Goal: Information Seeking & Learning: Learn about a topic

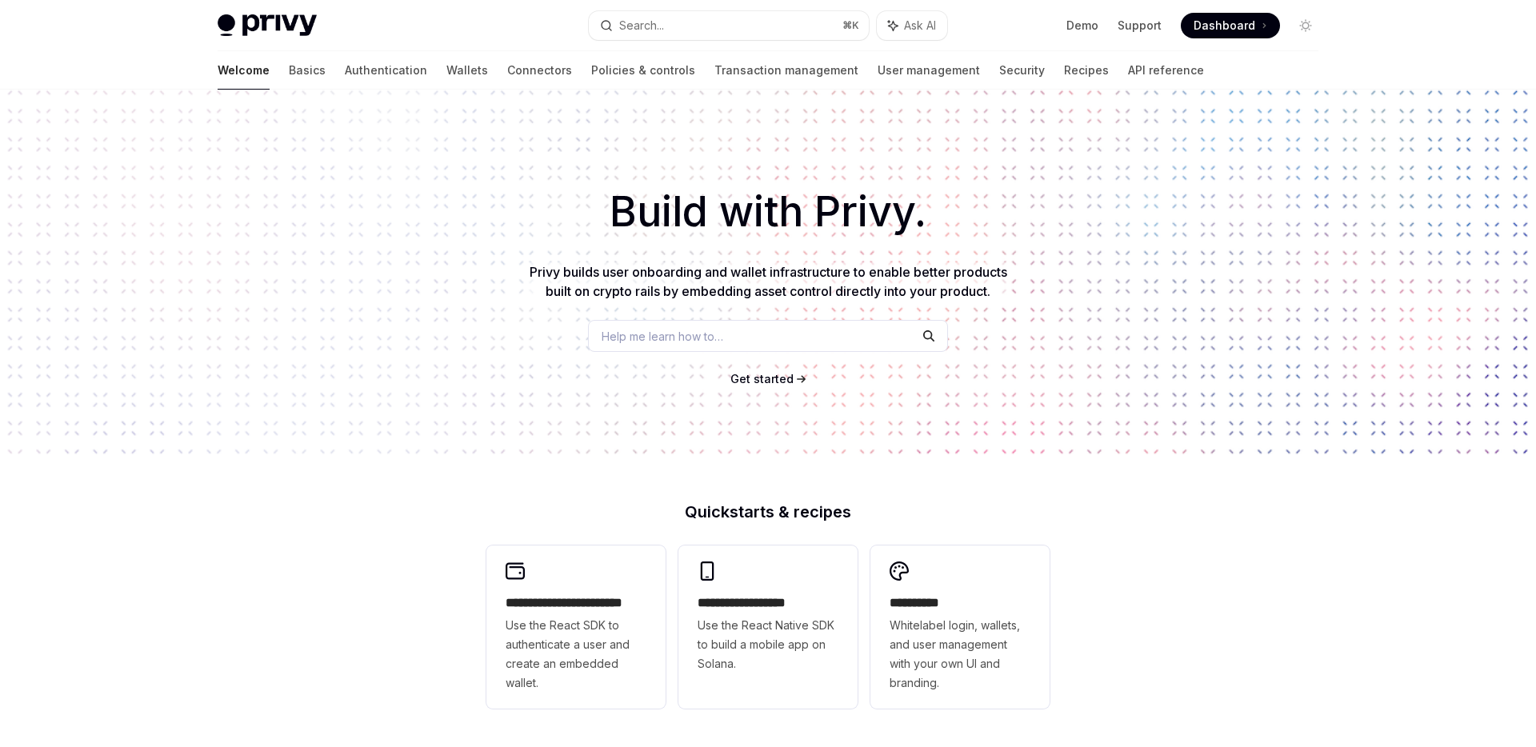
click at [1218, 28] on span "Dashboard" at bounding box center [1225, 26] width 62 height 16
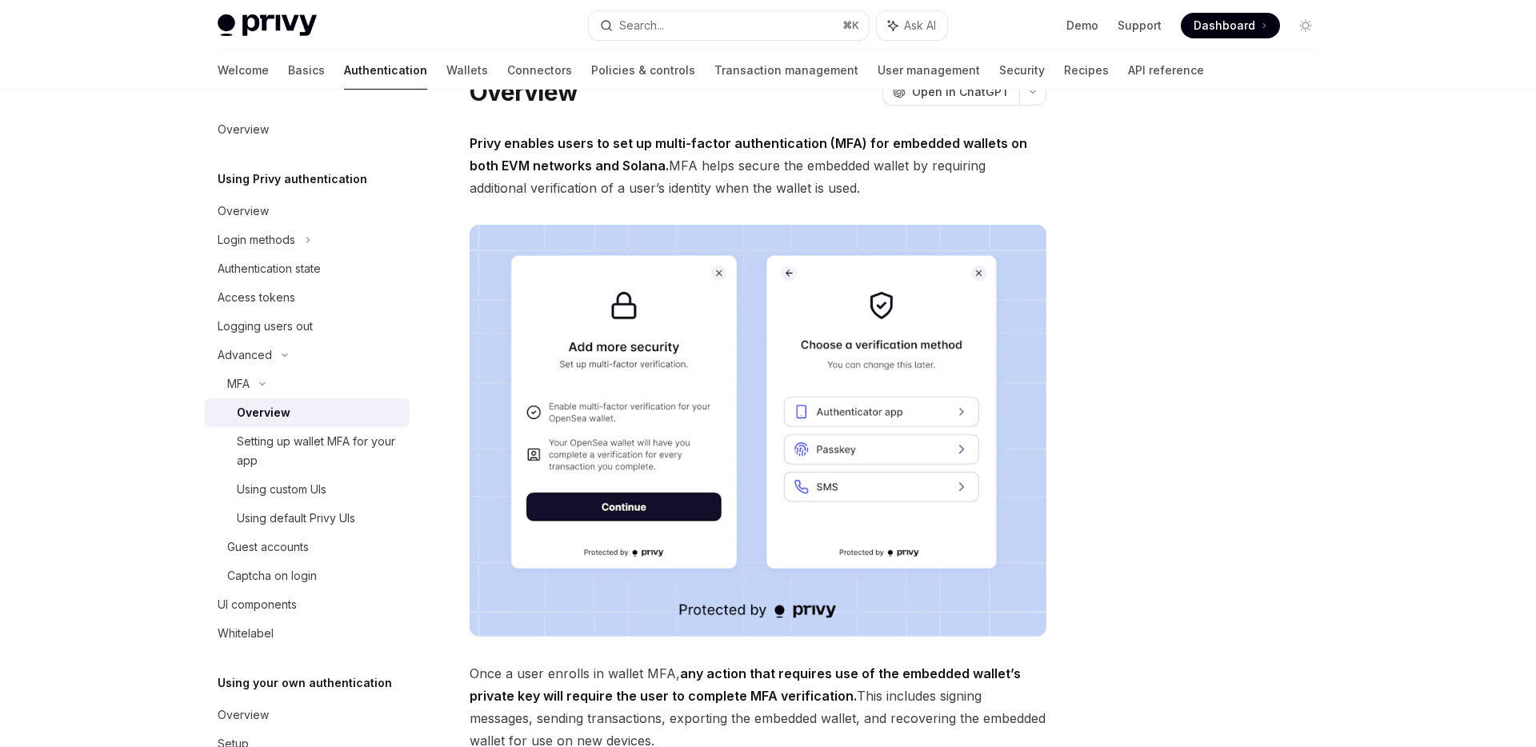
scroll to position [103, 0]
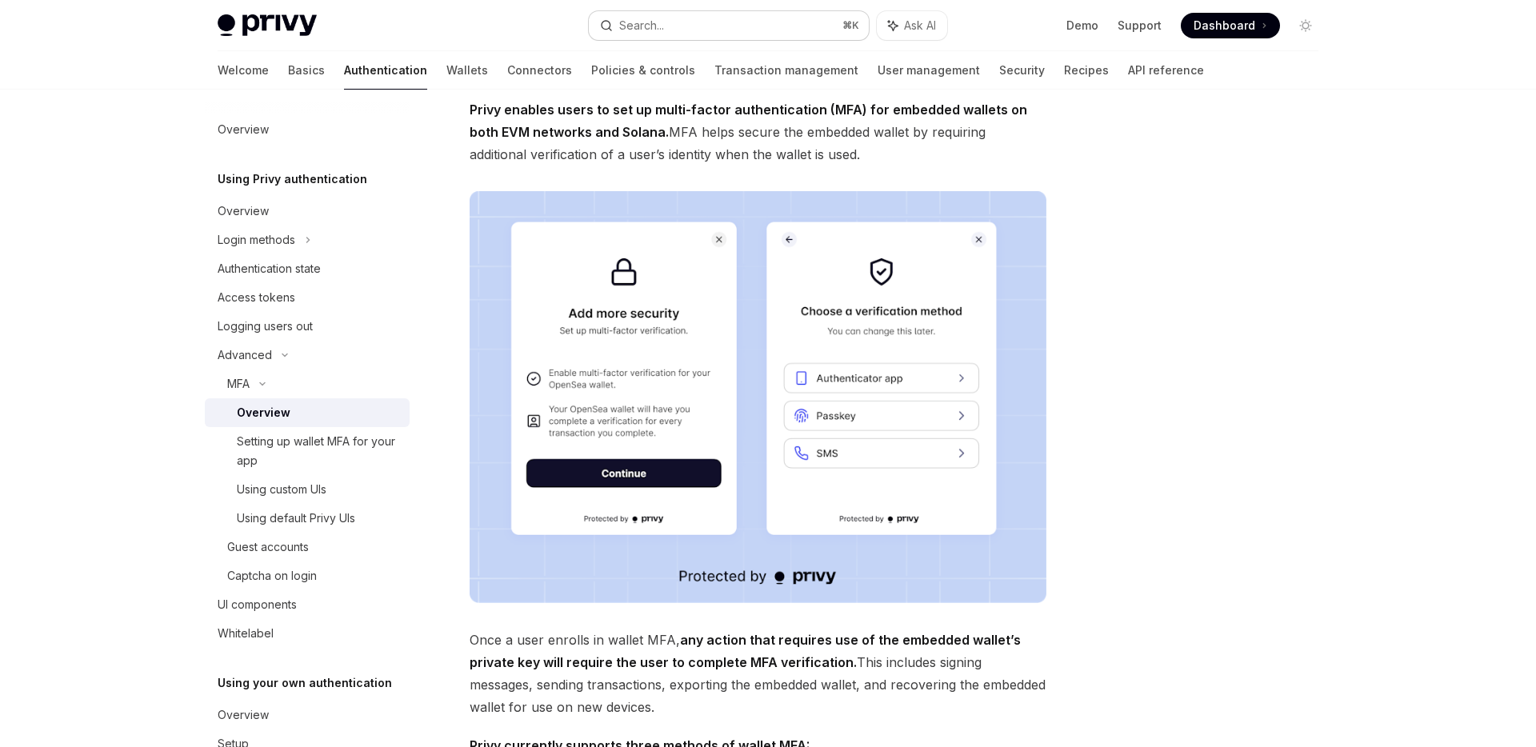
click at [780, 34] on button "Search... ⌘ K" at bounding box center [729, 25] width 280 height 29
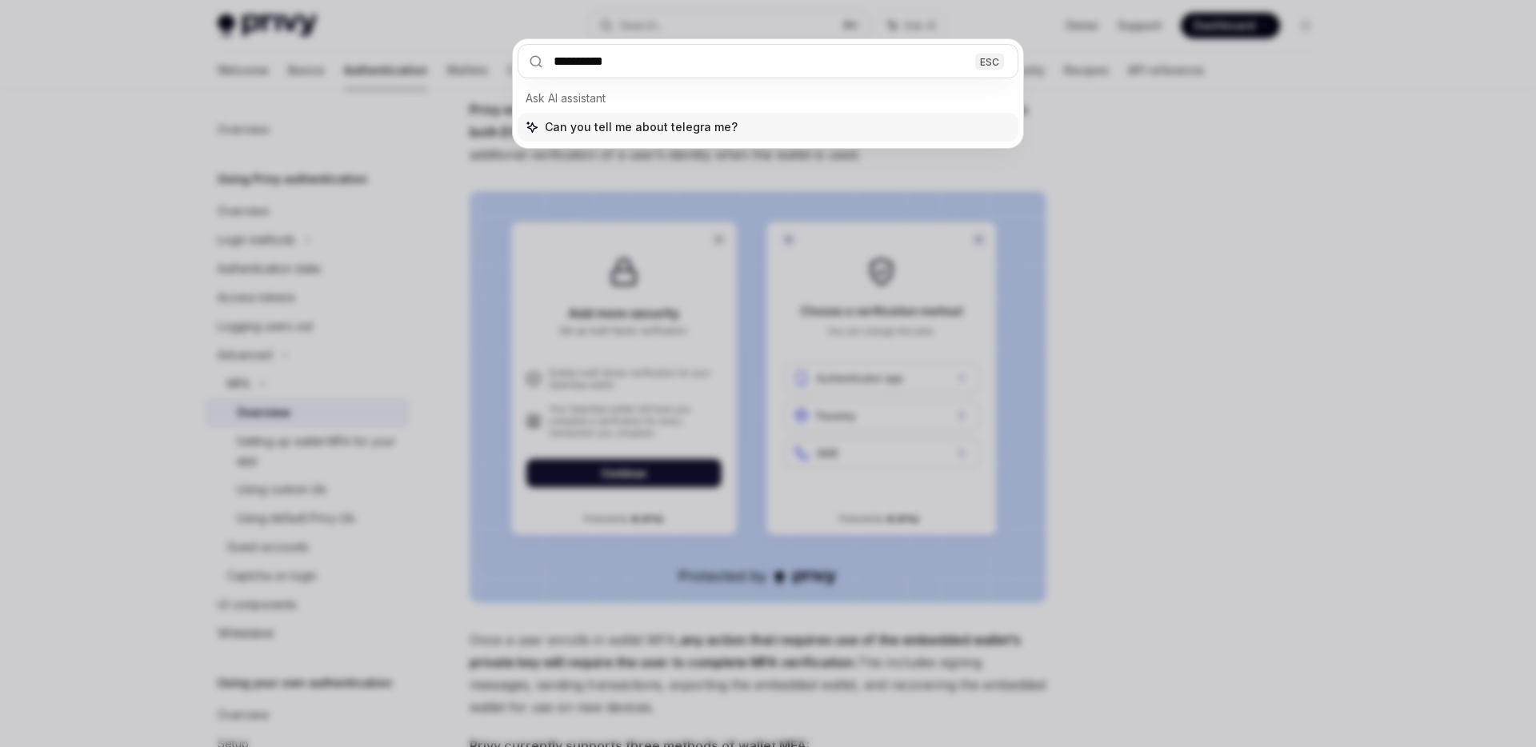
type input "*********"
type textarea "*"
type input "********"
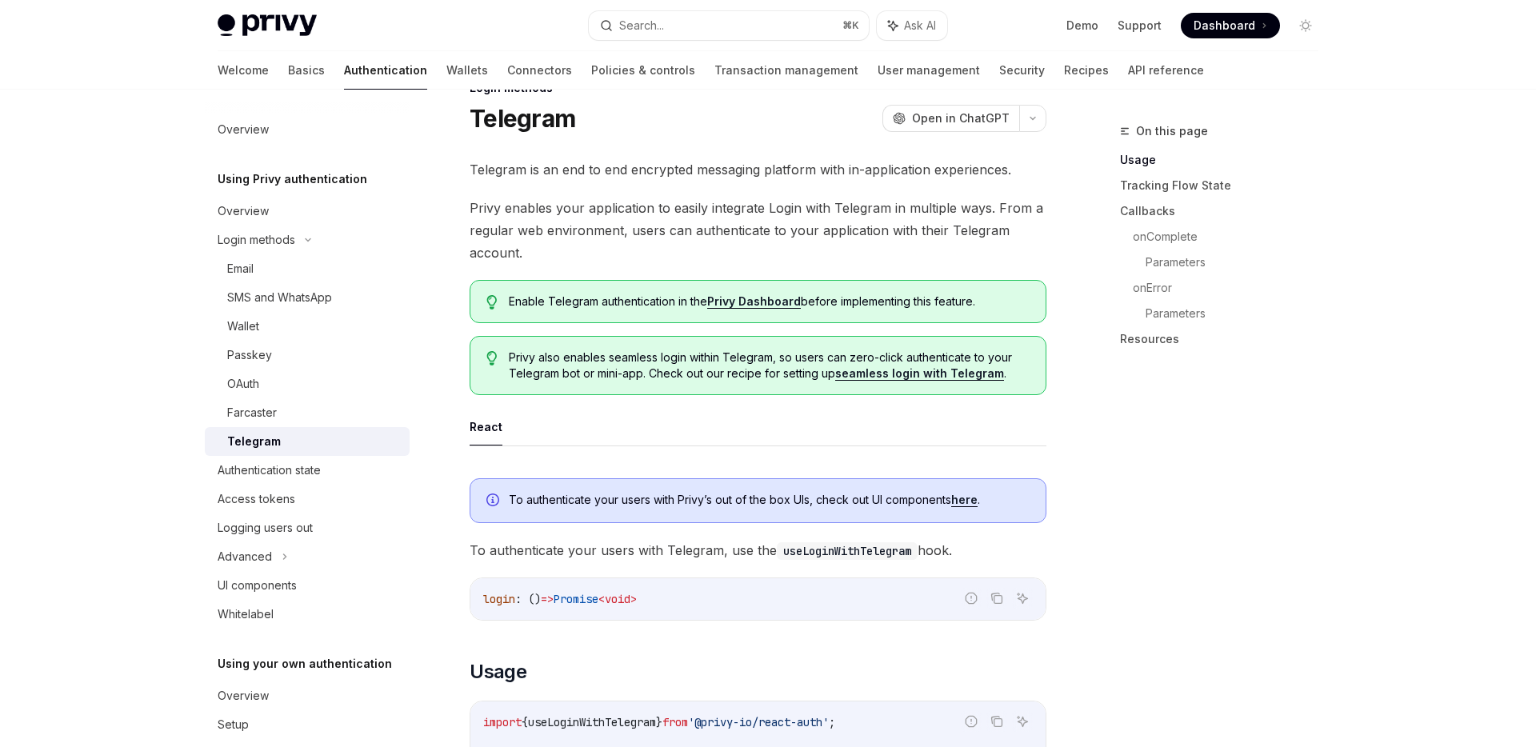
scroll to position [44, 0]
click at [756, 300] on link "Privy Dashboard" at bounding box center [754, 301] width 94 height 14
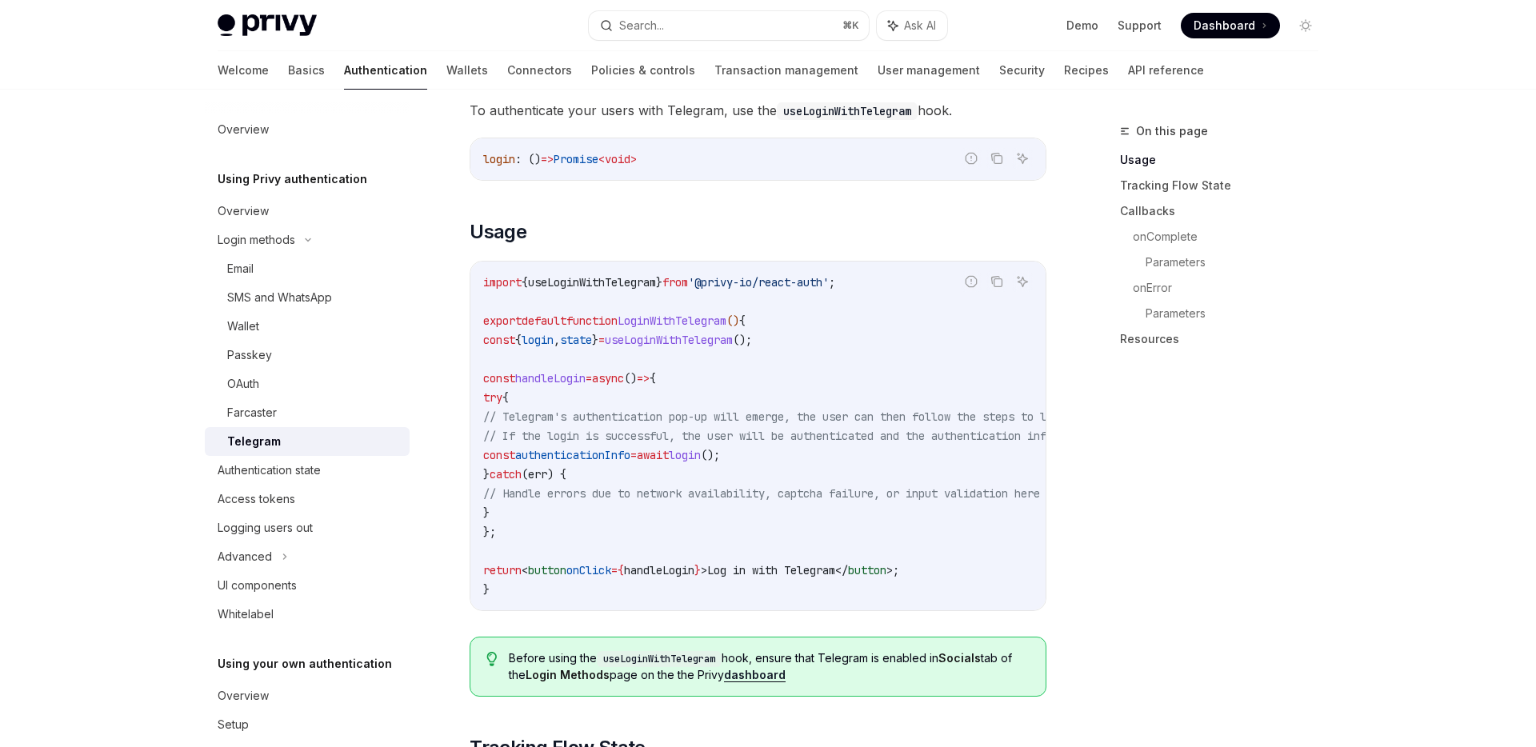
scroll to position [485, 0]
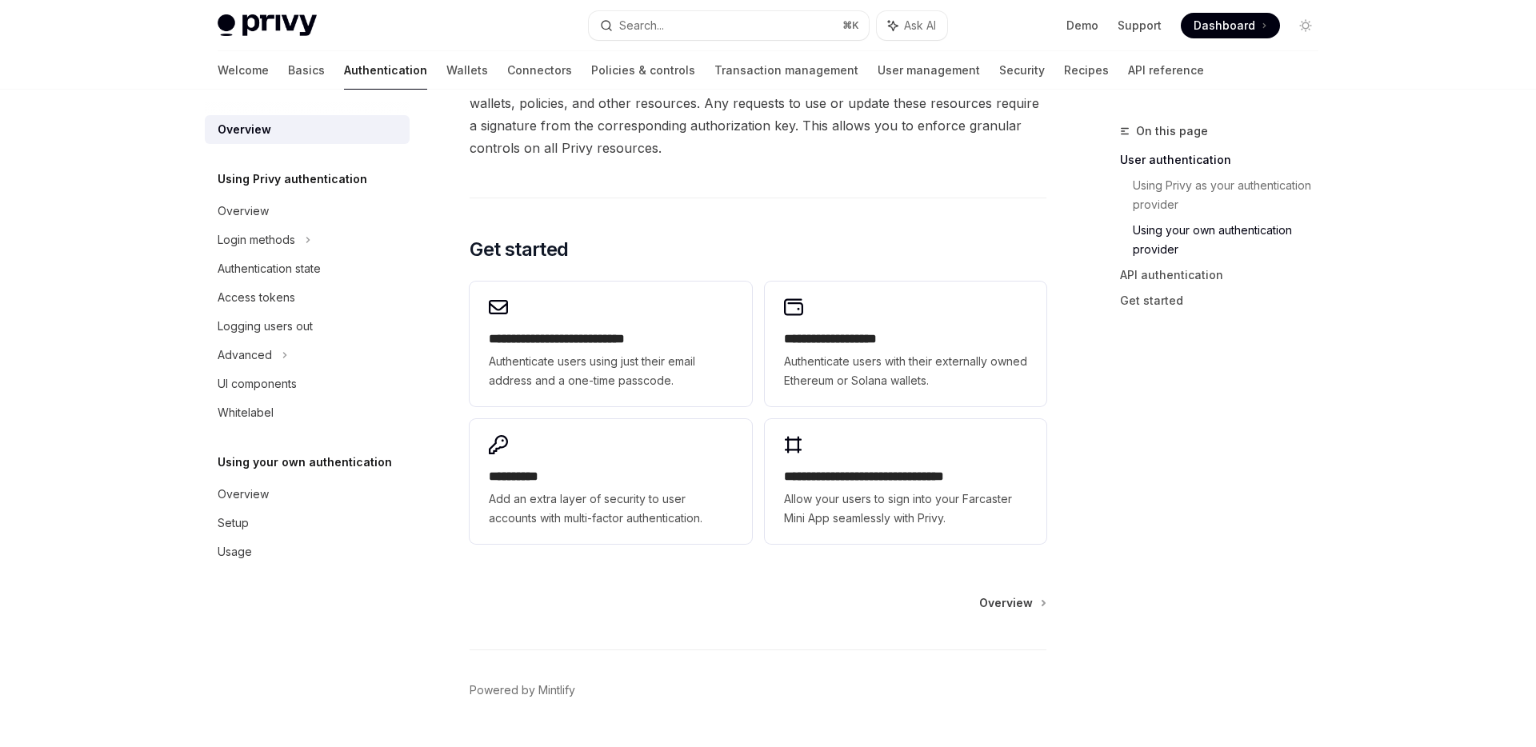
scroll to position [1261, 0]
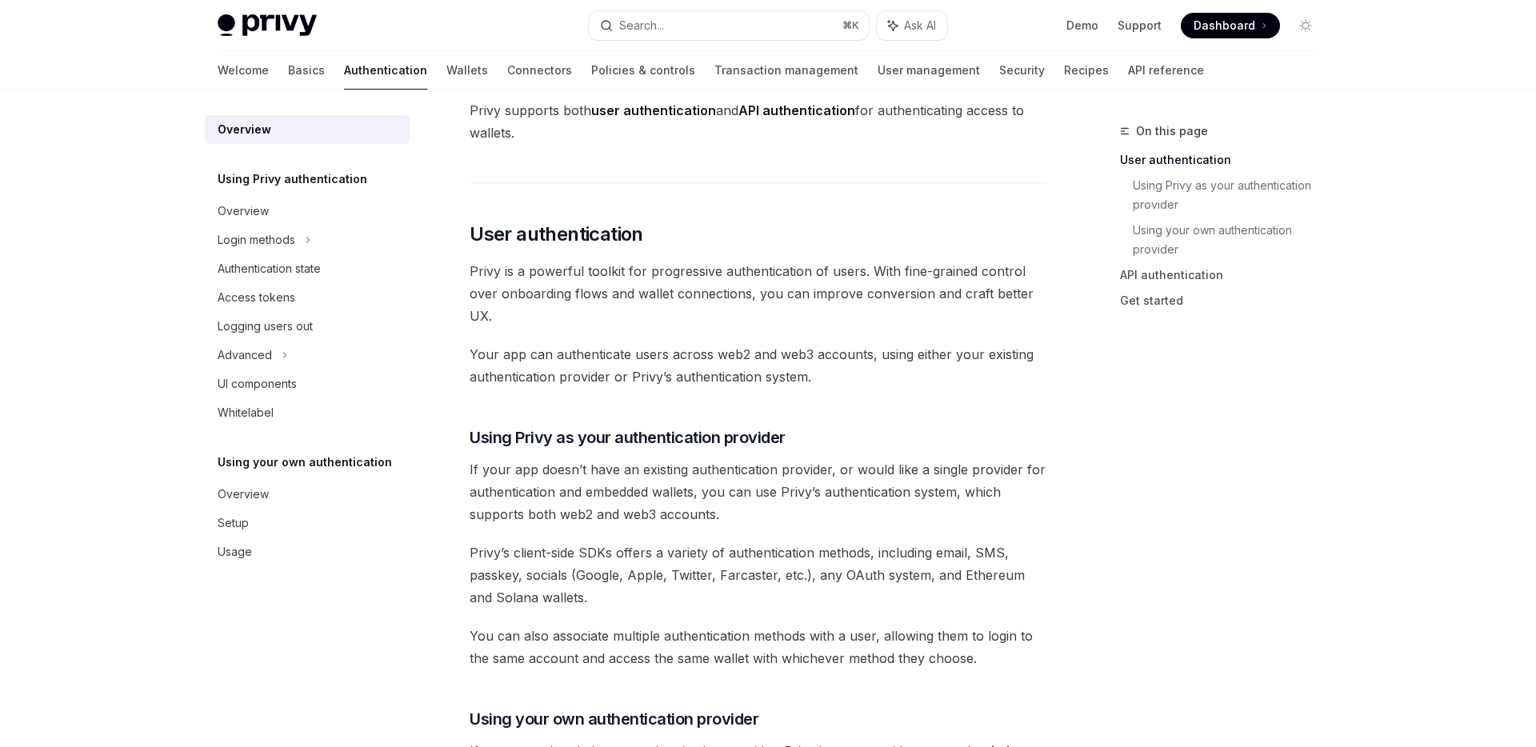
scroll to position [0, 0]
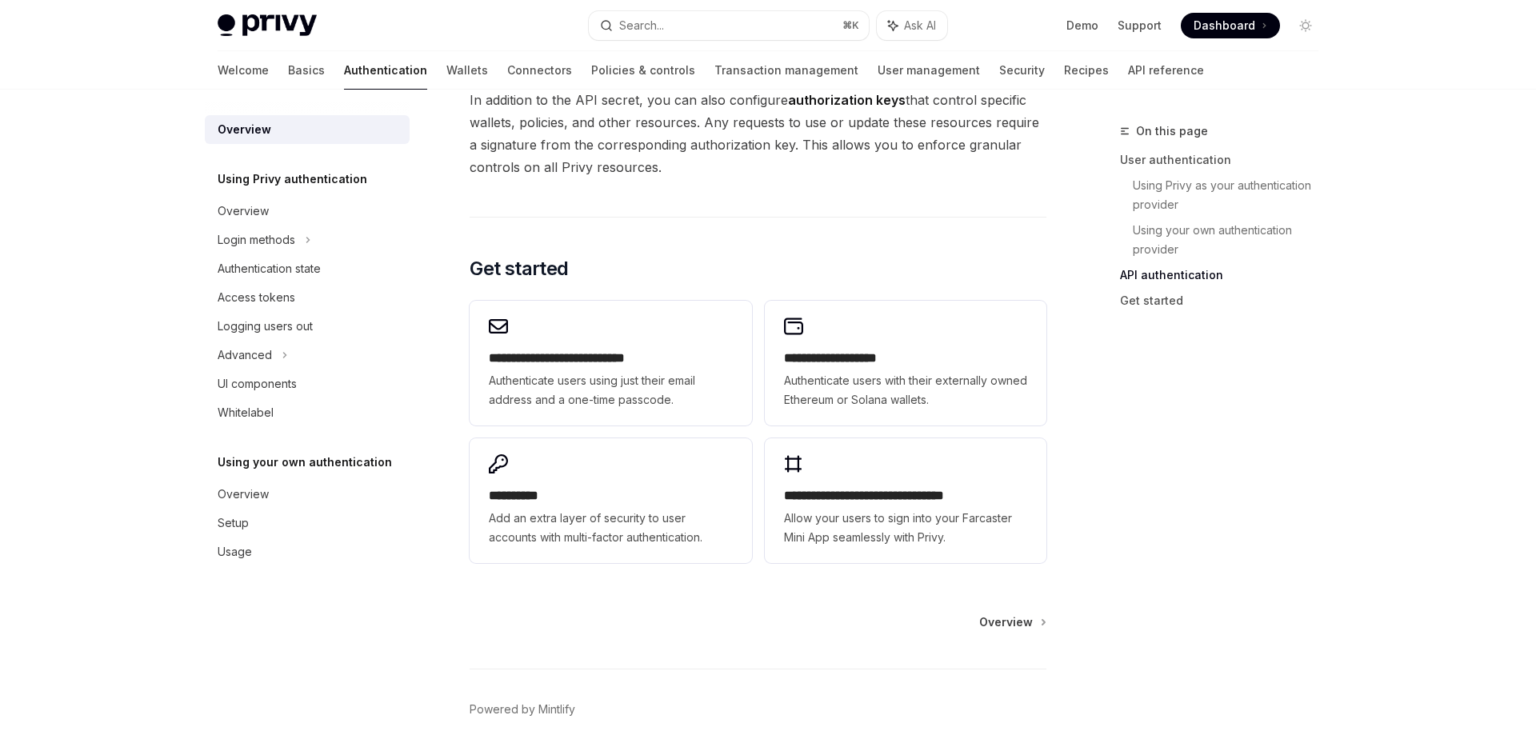
scroll to position [1261, 0]
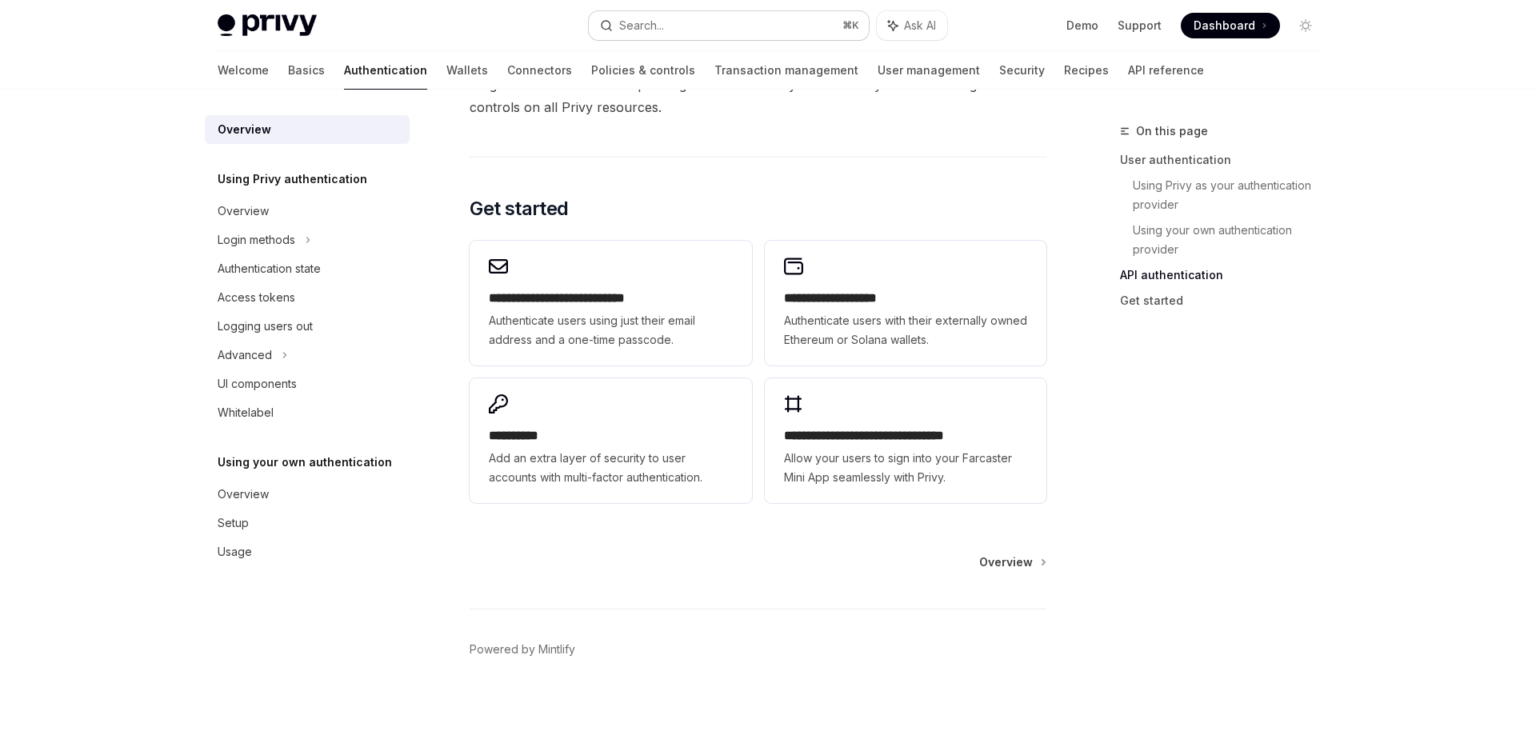
click at [726, 24] on button "Search... ⌘ K" at bounding box center [729, 25] width 280 height 29
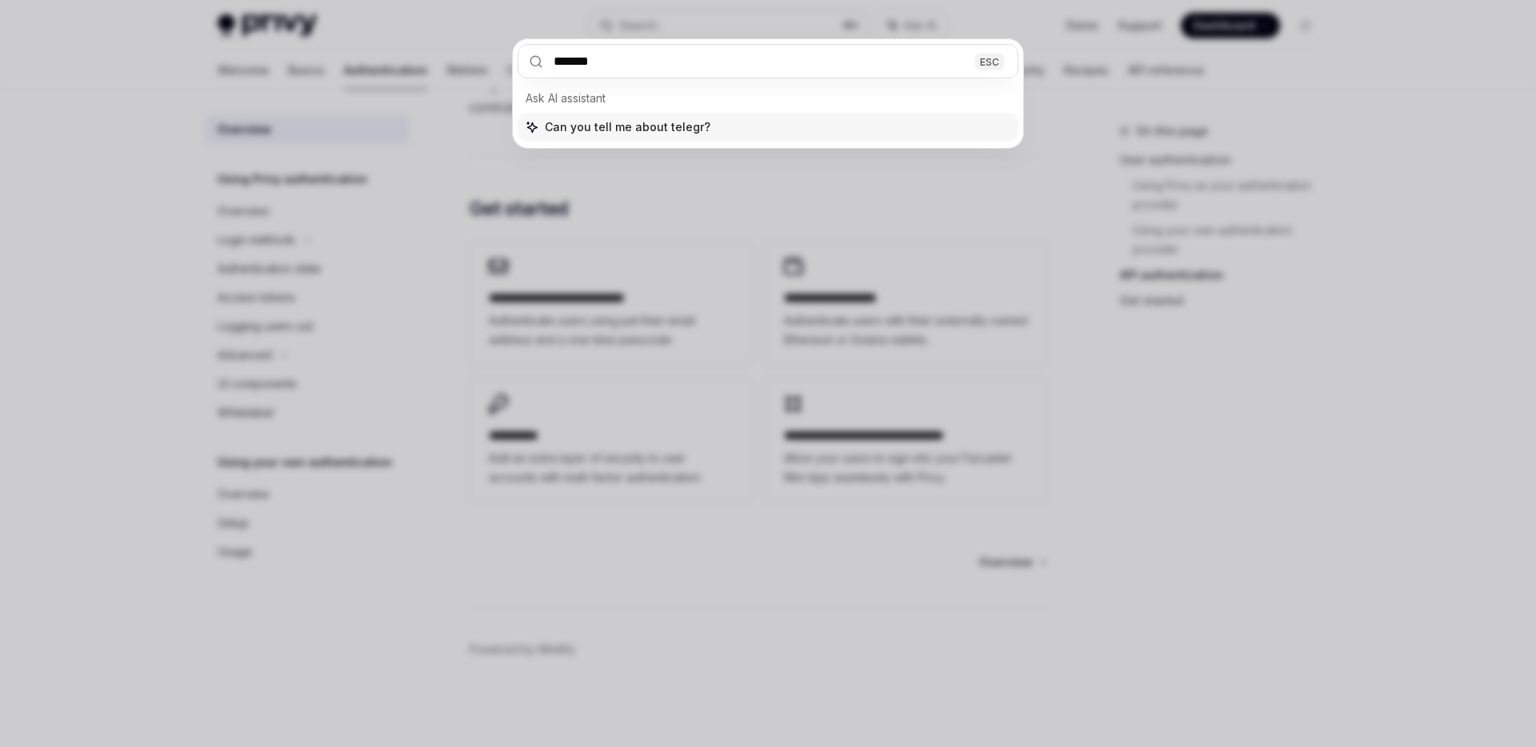
type input "********"
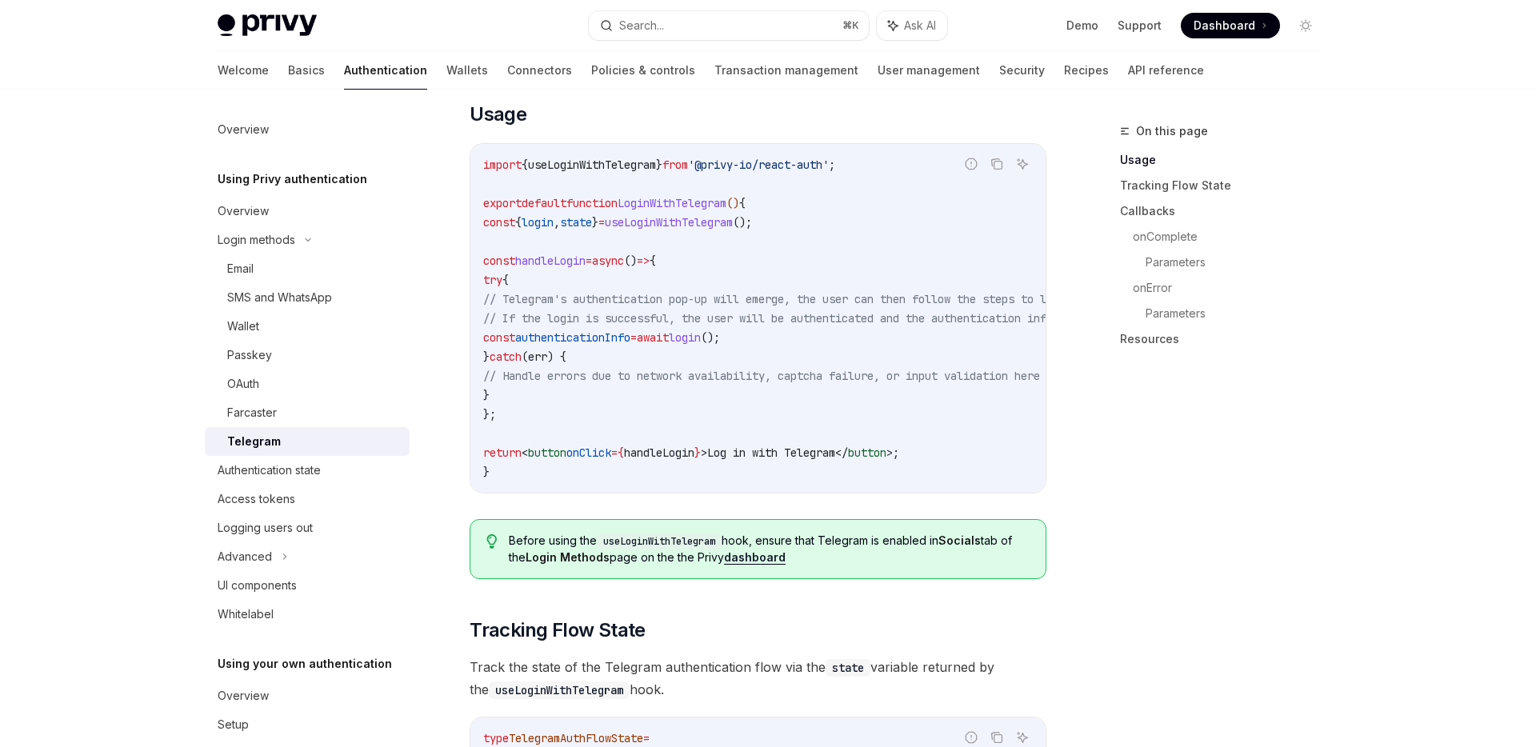
scroll to position [599, 0]
copy span "'@privy-io/react-auth'"
drag, startPoint x: 718, startPoint y: 168, endPoint x: 865, endPoint y: 171, distance: 147.3
click at [829, 171] on span "'@privy-io/react-auth'" at bounding box center [758, 166] width 141 height 14
click at [782, 174] on code "import { useLoginWithTelegram } from '@privy-io/react-auth' ; export default fu…" at bounding box center [902, 320] width 839 height 326
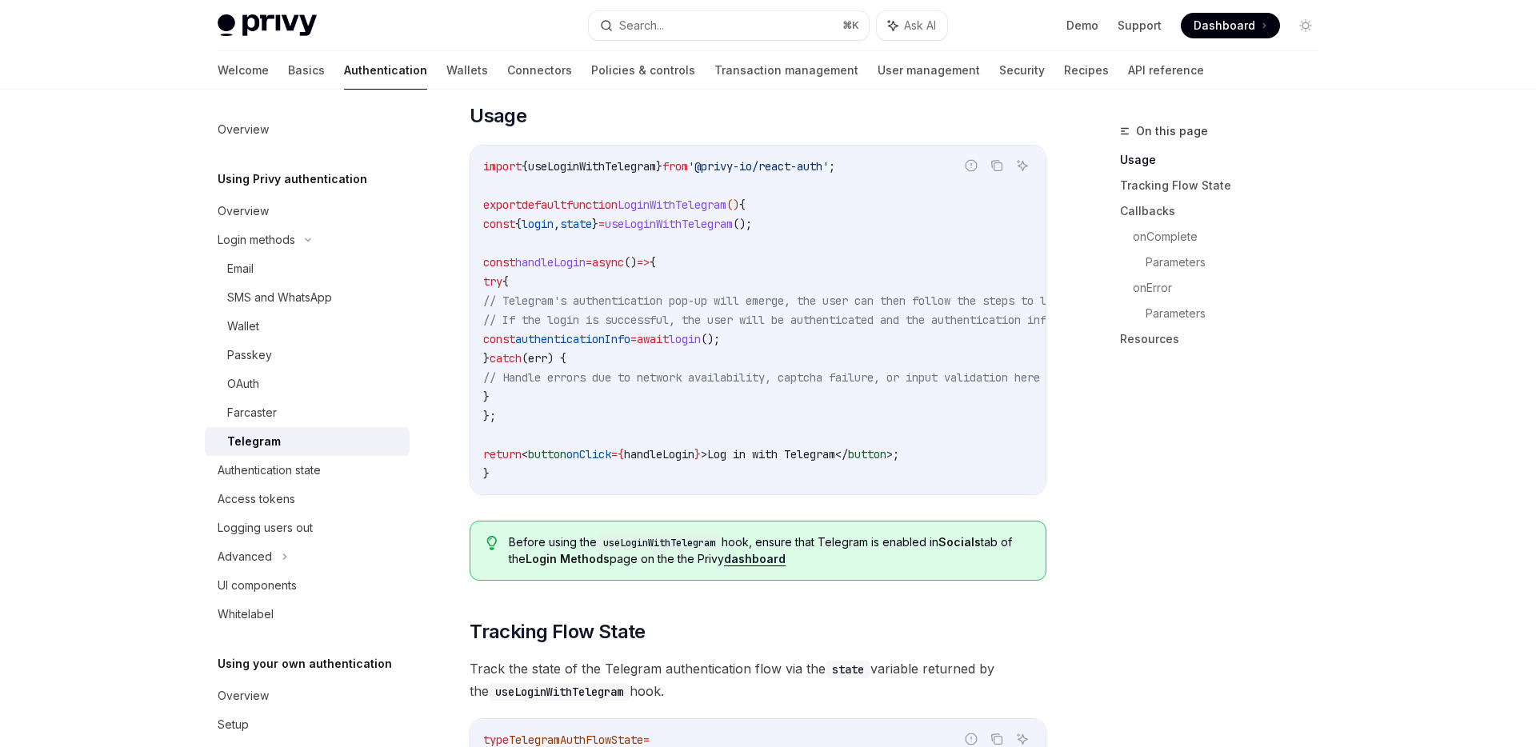
drag, startPoint x: 719, startPoint y: 166, endPoint x: 864, endPoint y: 166, distance: 144.8
click at [829, 166] on span "'@privy-io/react-auth'" at bounding box center [758, 166] width 141 height 14
click at [726, 168] on span "'@privy-io/react-auth'" at bounding box center [758, 166] width 141 height 14
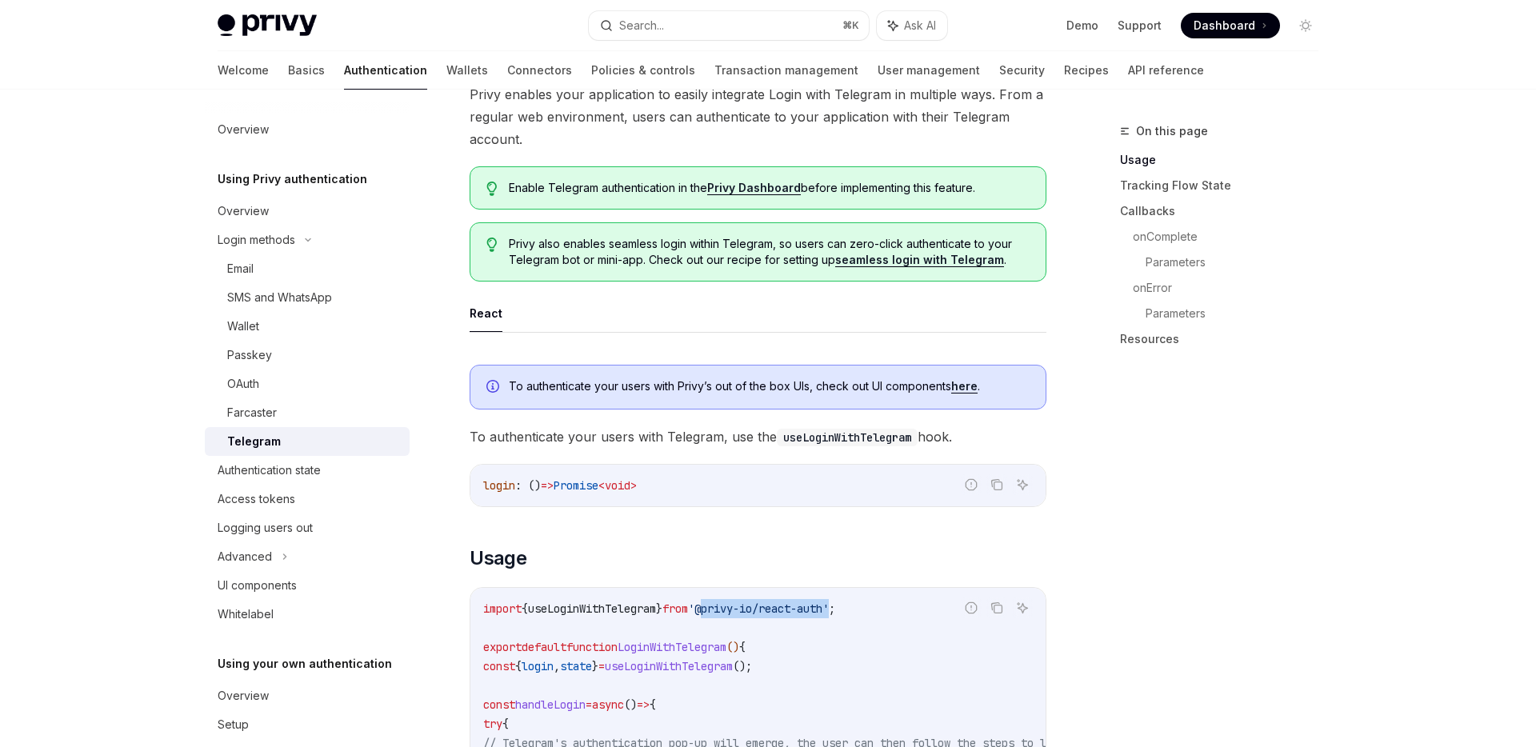
scroll to position [162, 0]
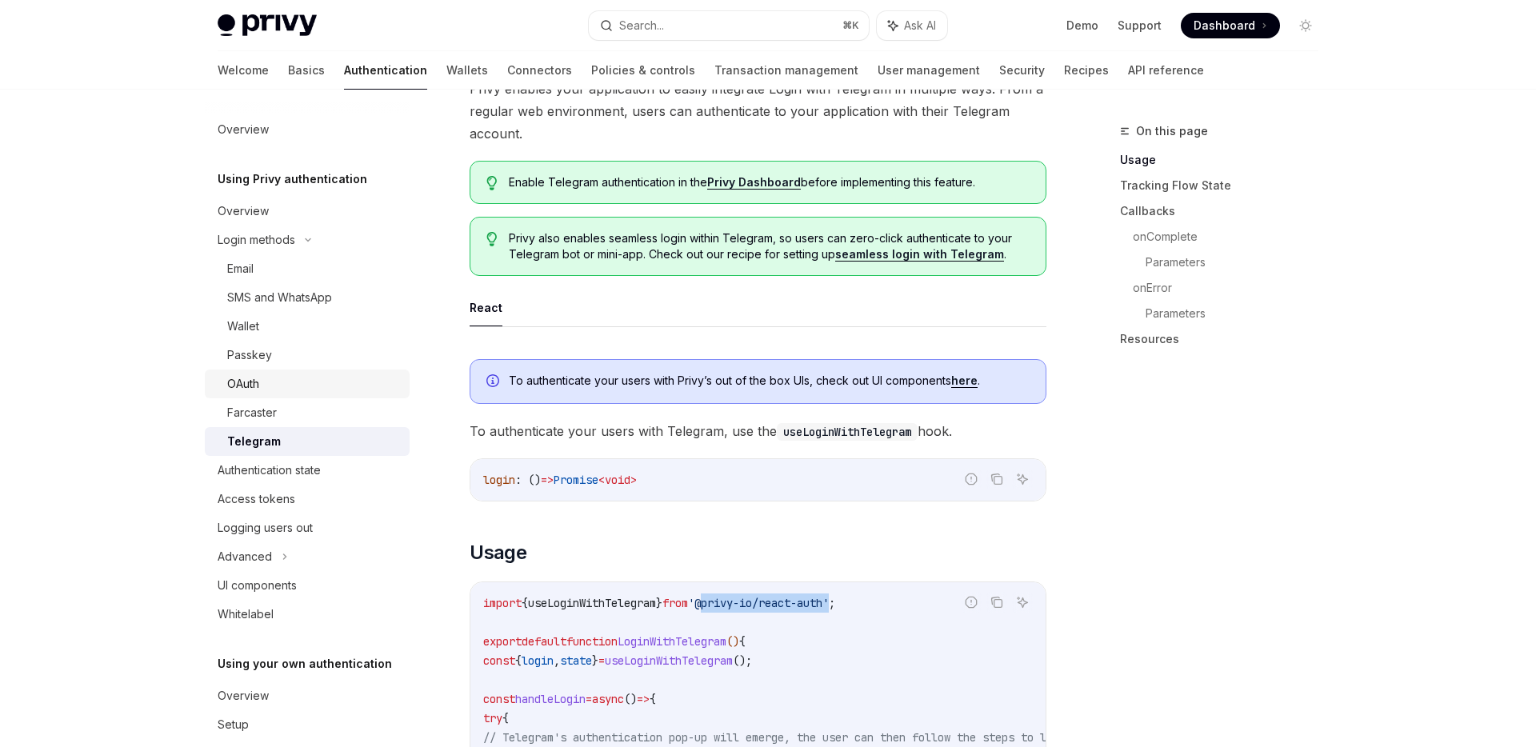
click at [362, 390] on div "OAuth" at bounding box center [313, 383] width 173 height 19
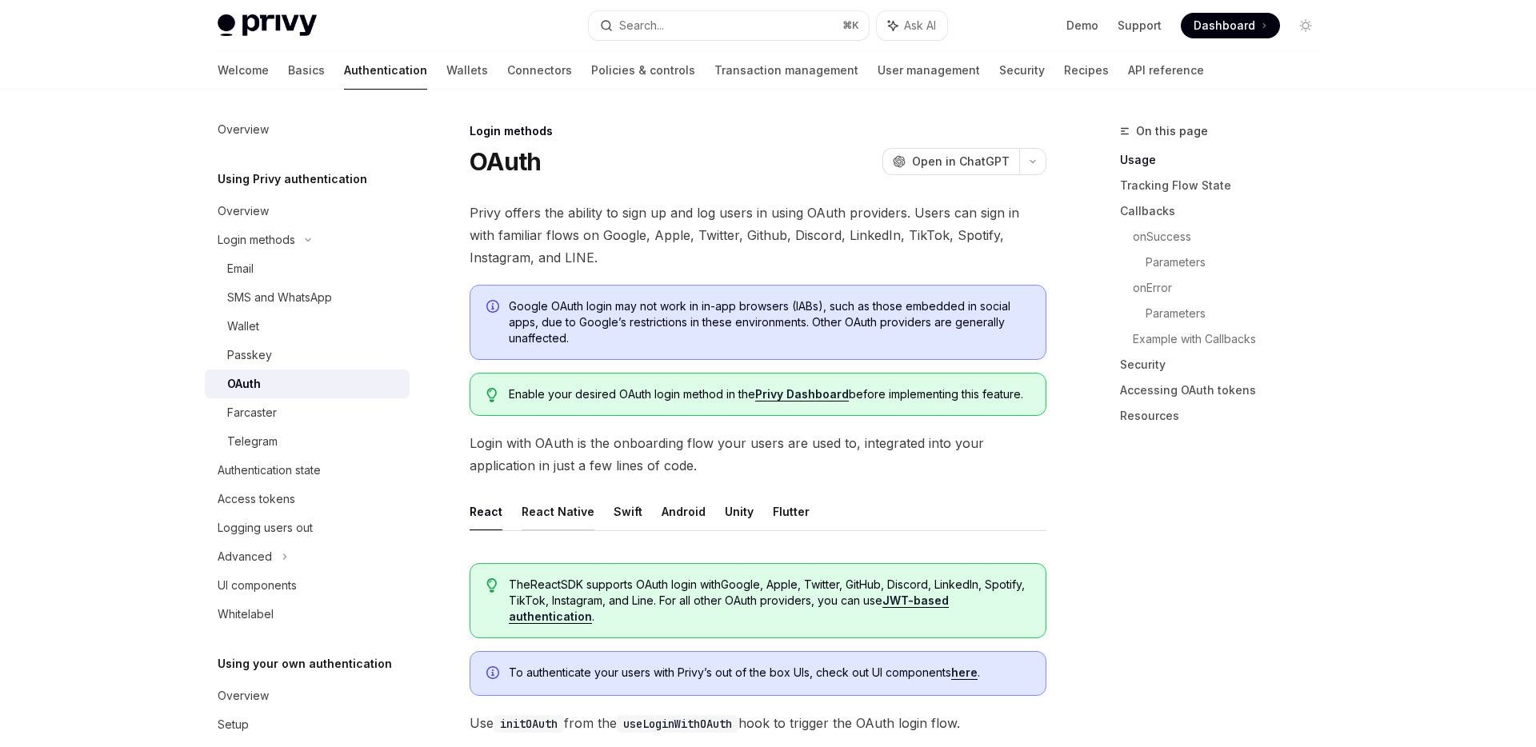
click at [559, 506] on button "React Native" at bounding box center [558, 512] width 73 height 38
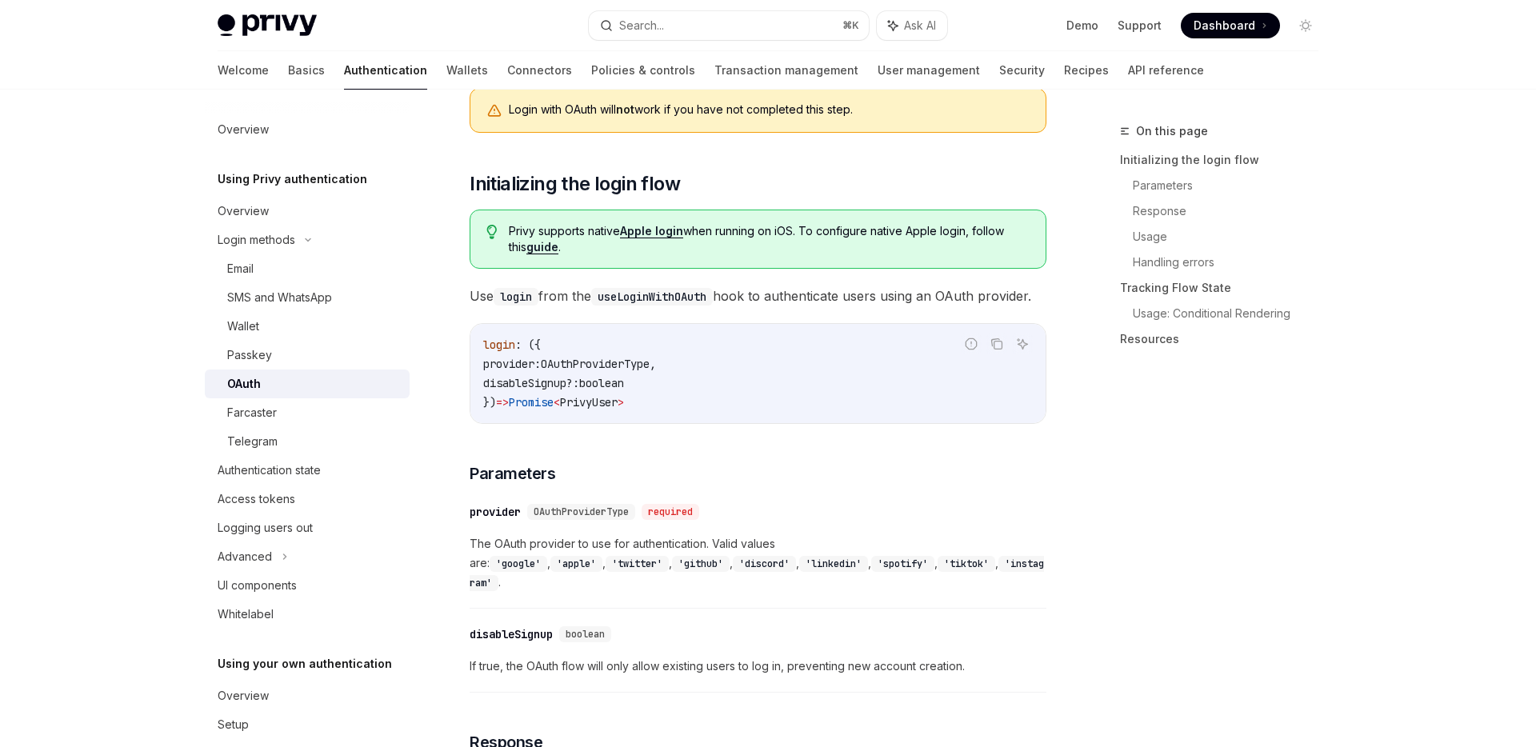
scroll to position [742, 0]
click at [547, 554] on code "'google'" at bounding box center [519, 562] width 58 height 16
click at [603, 554] on code "'apple'" at bounding box center [576, 562] width 52 height 16
click at [669, 554] on code "'twitter'" at bounding box center [637, 562] width 63 height 16
click at [672, 557] on code "'github'" at bounding box center [701, 562] width 58 height 16
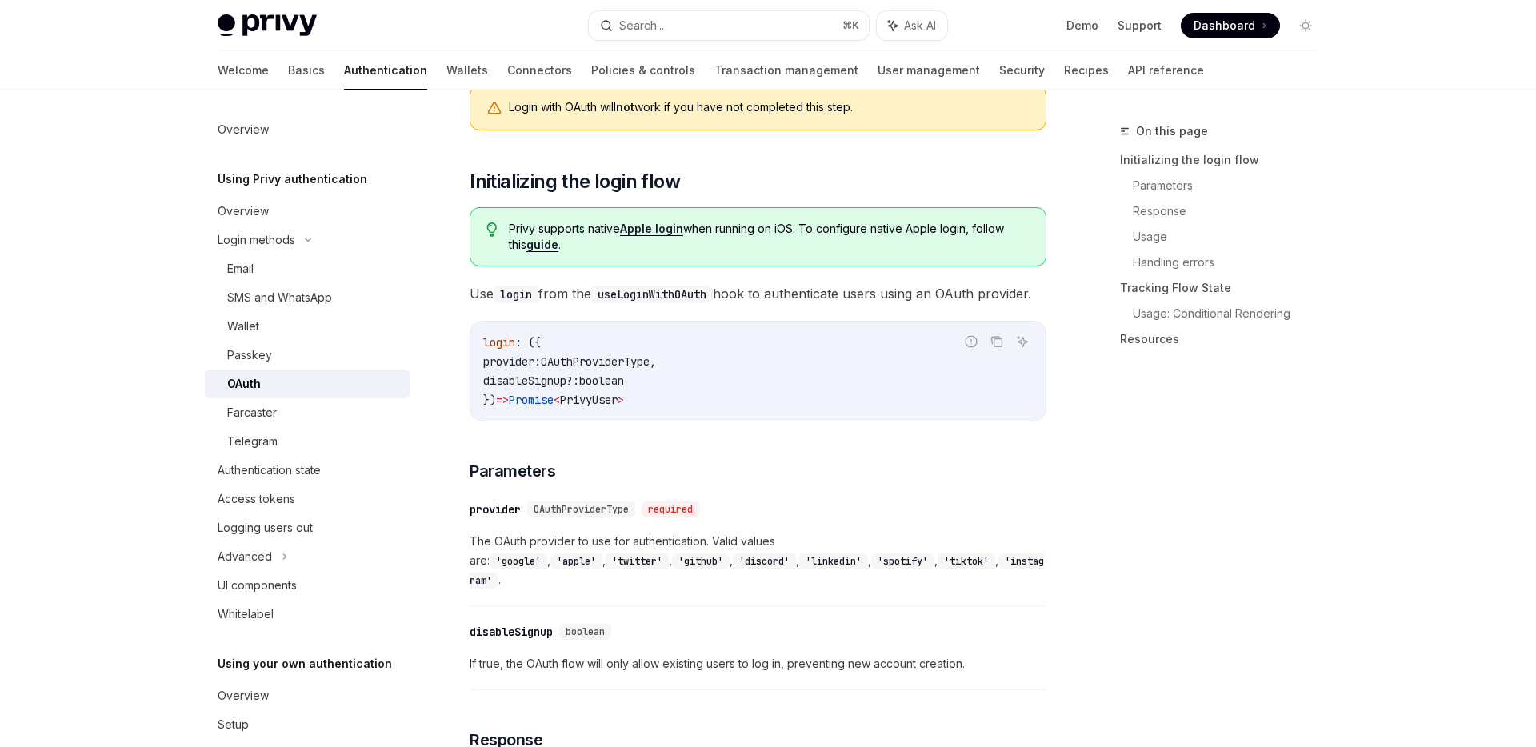
click at [733, 558] on code "'discord'" at bounding box center [764, 562] width 63 height 16
click at [799, 558] on code "'linkedin'" at bounding box center [833, 562] width 69 height 16
click at [871, 562] on code "'spotify'" at bounding box center [902, 562] width 63 height 16
click at [938, 563] on code "'tiktok'" at bounding box center [967, 562] width 58 height 16
click at [857, 563] on code "'instagram'" at bounding box center [757, 571] width 575 height 35
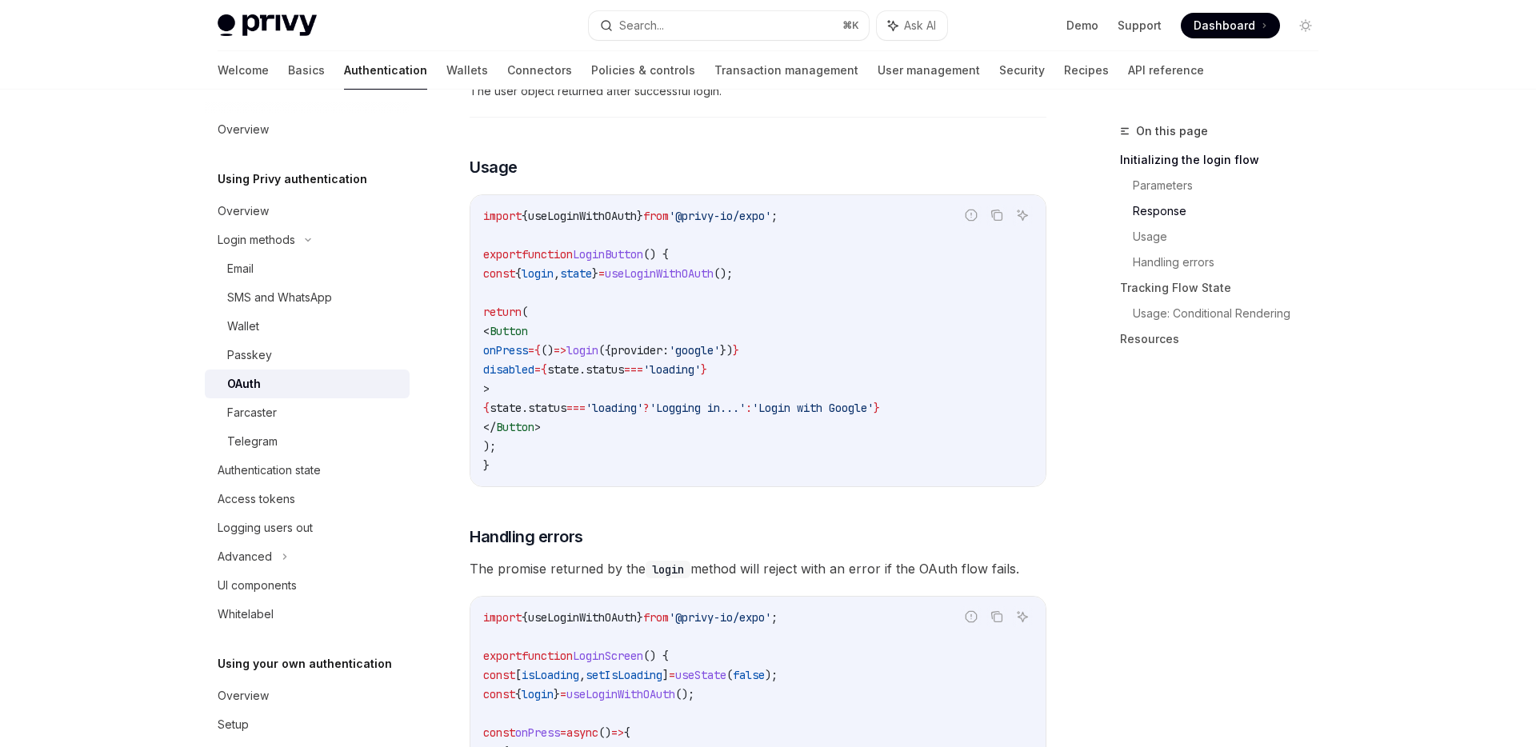
scroll to position [1479, 0]
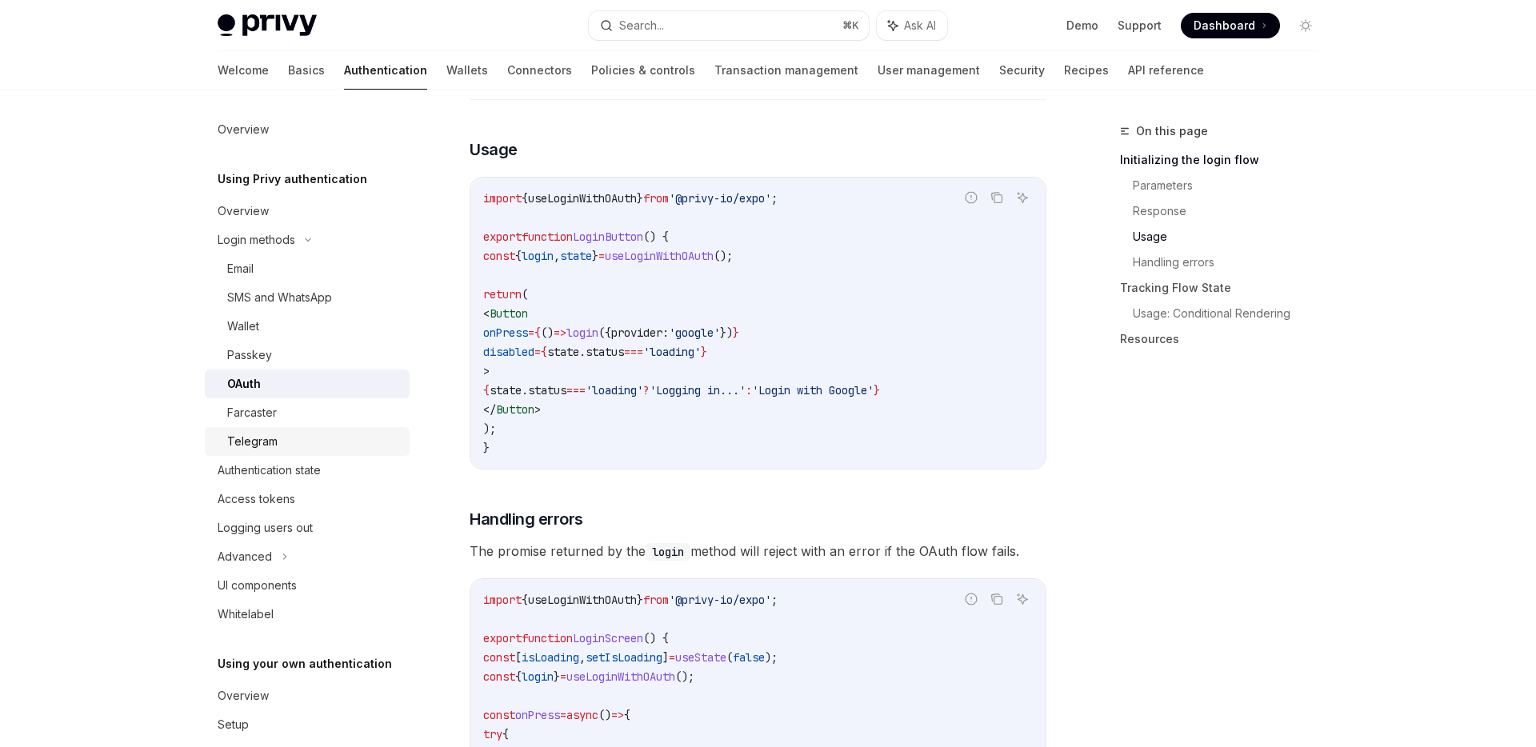
click at [269, 448] on div "Telegram" at bounding box center [252, 441] width 50 height 19
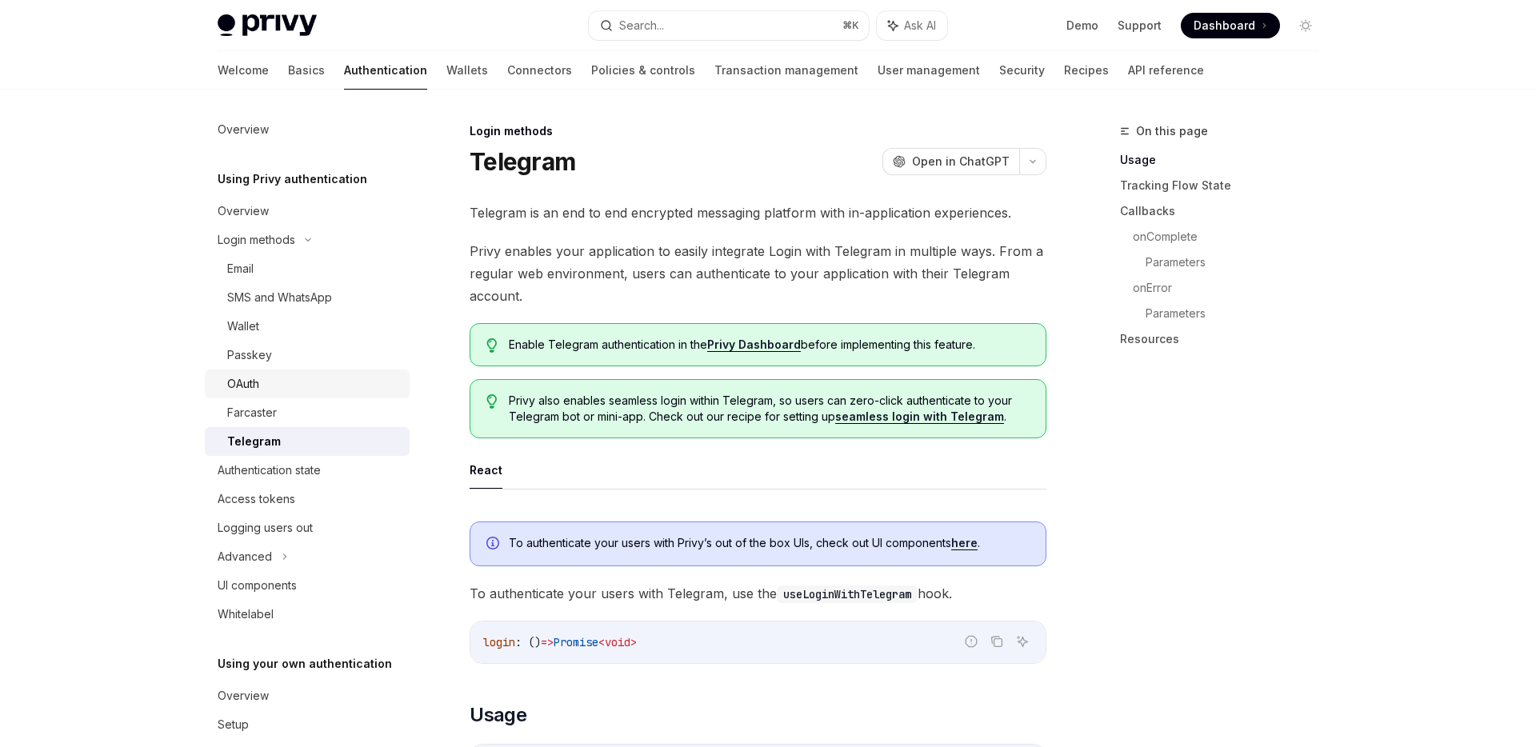
click at [294, 370] on link "OAuth" at bounding box center [307, 384] width 205 height 29
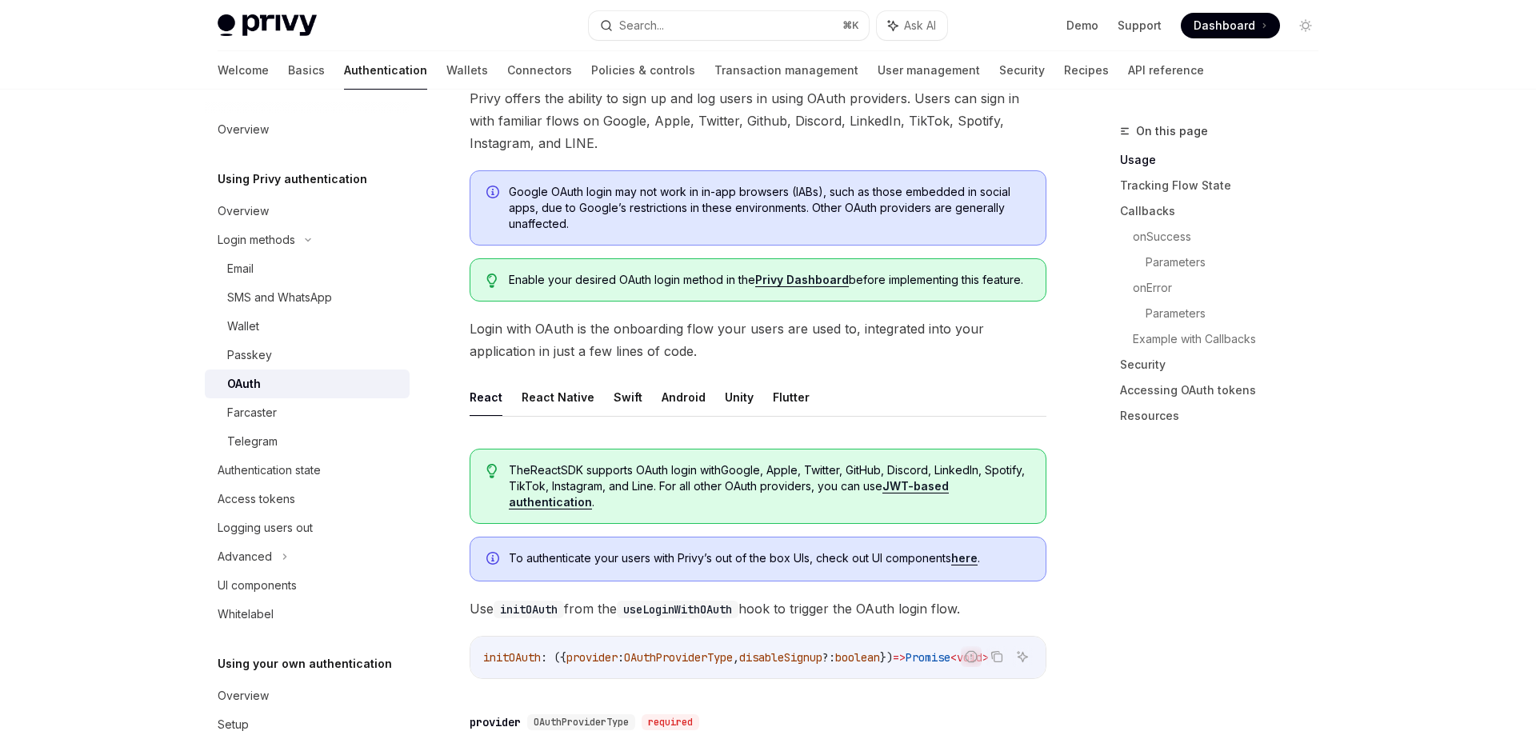
scroll to position [116, 0]
click at [322, 445] on div "Telegram" at bounding box center [313, 441] width 173 height 19
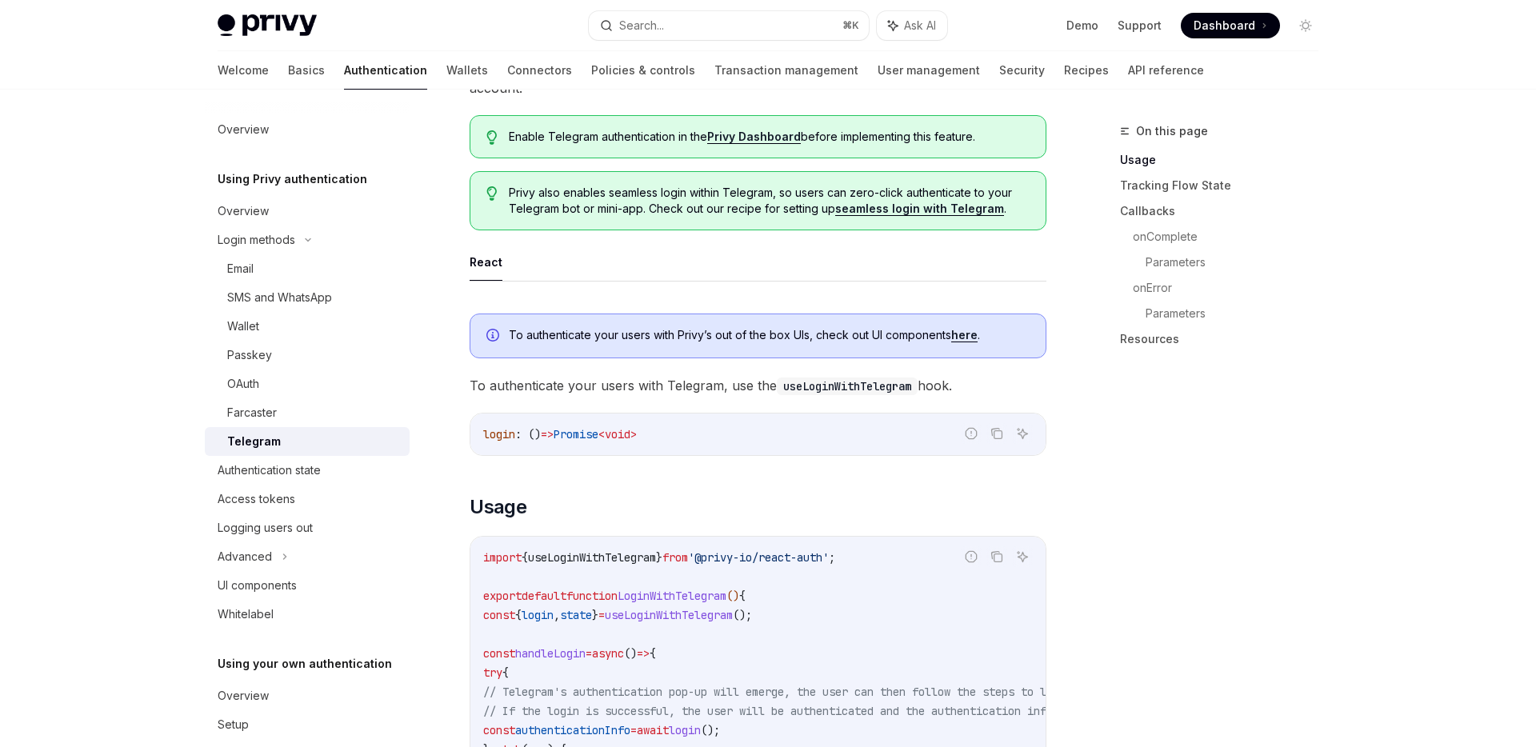
scroll to position [210, 0]
click at [283, 389] on div "OAuth" at bounding box center [313, 383] width 173 height 19
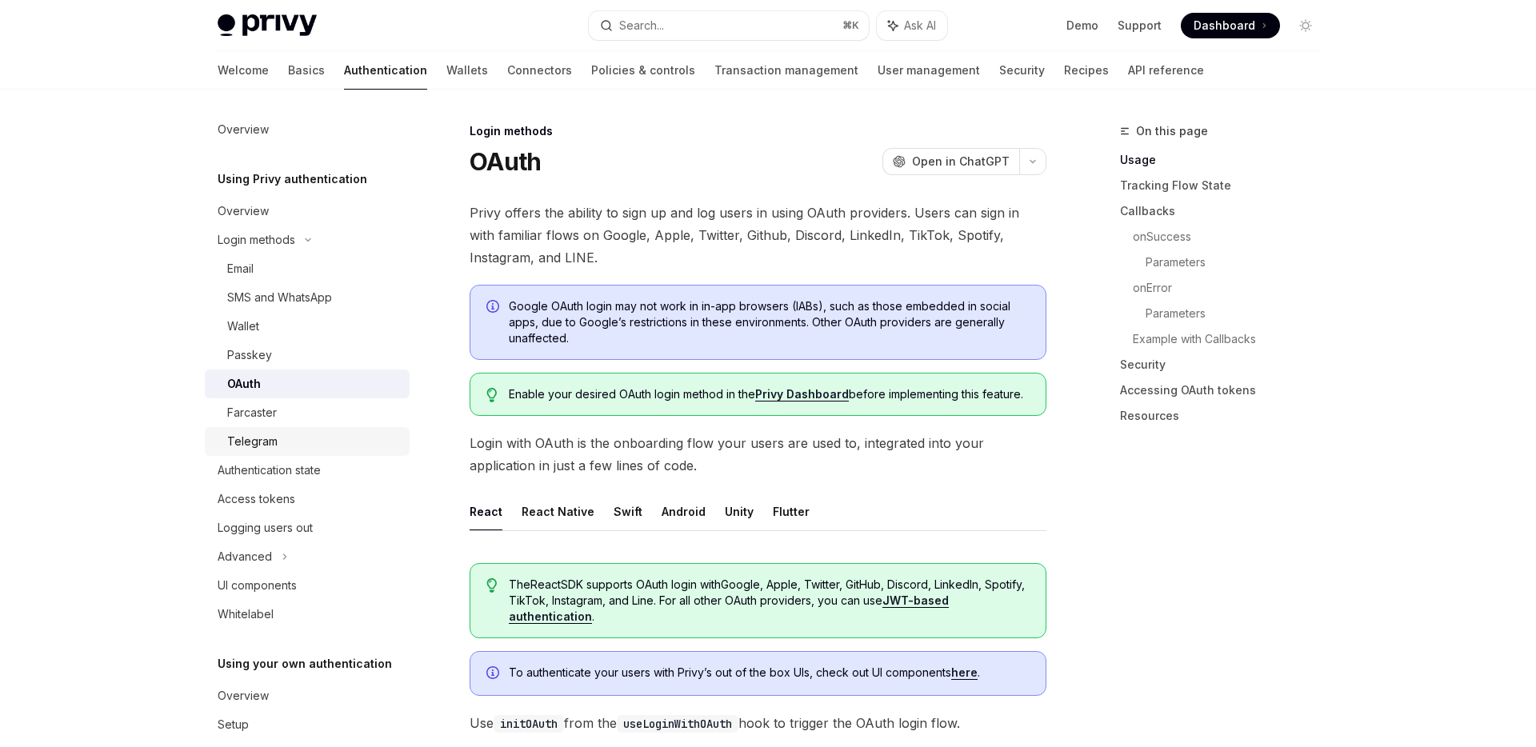
click at [286, 436] on div "Telegram" at bounding box center [313, 441] width 173 height 19
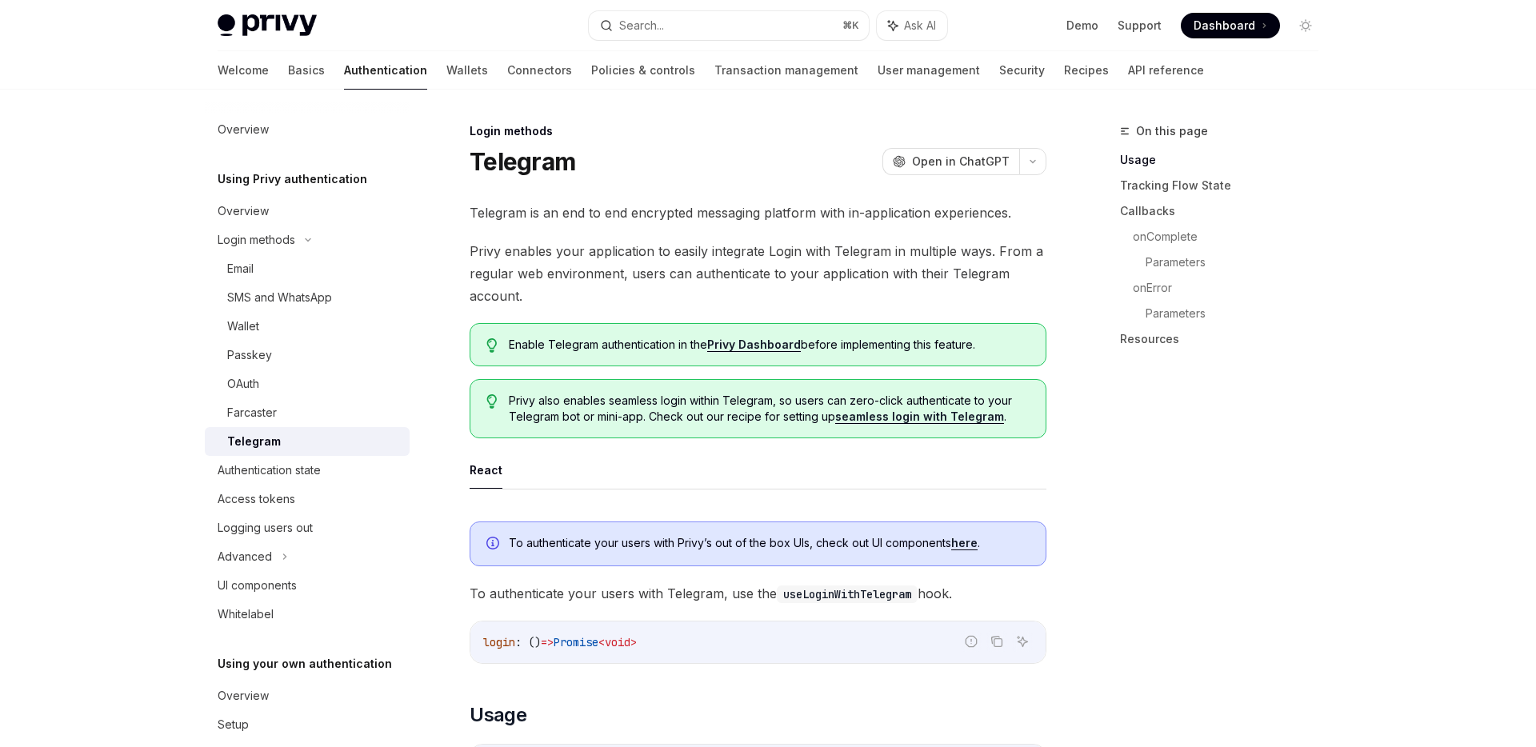
click at [746, 471] on ul "React" at bounding box center [758, 470] width 577 height 38
click at [286, 380] on div "OAuth" at bounding box center [313, 383] width 173 height 19
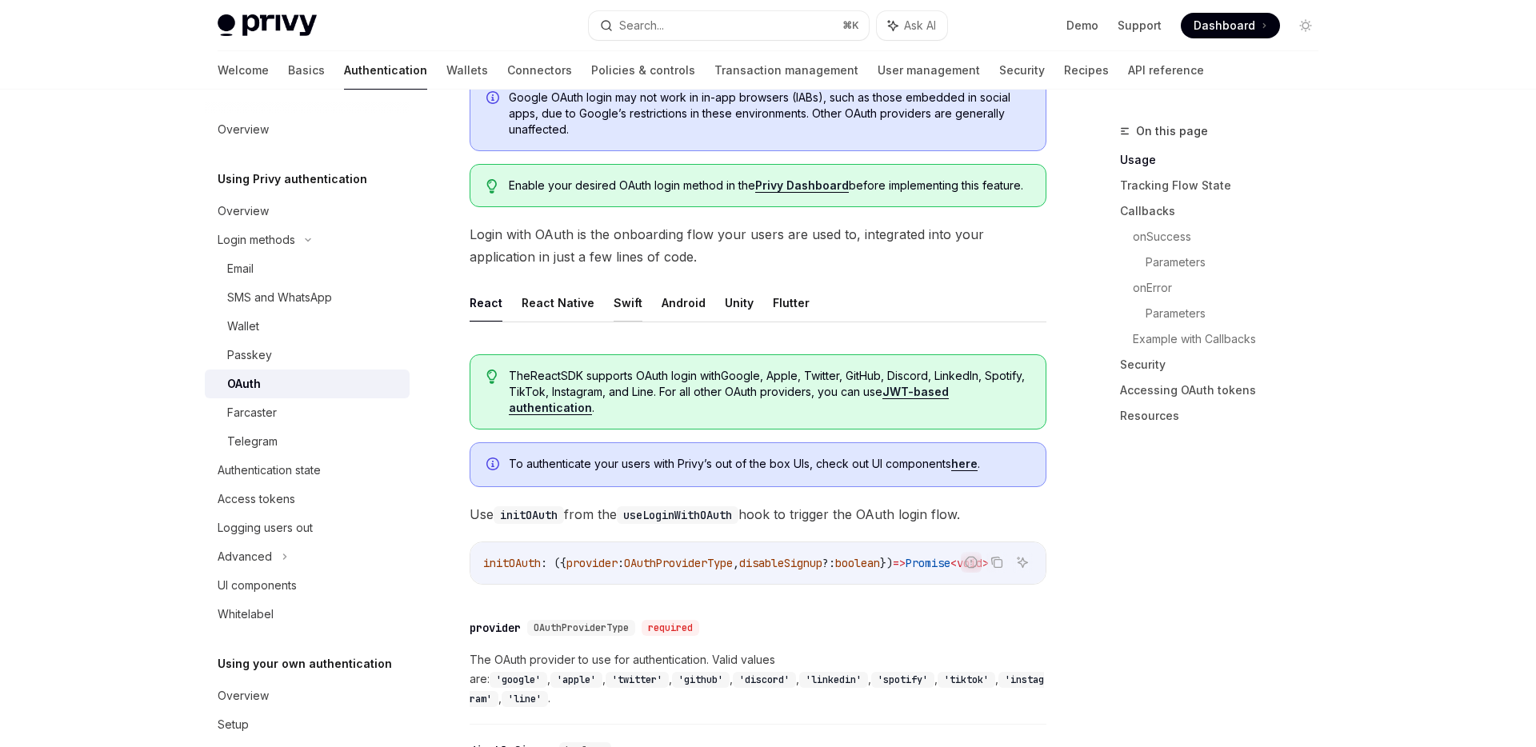
scroll to position [214, 0]
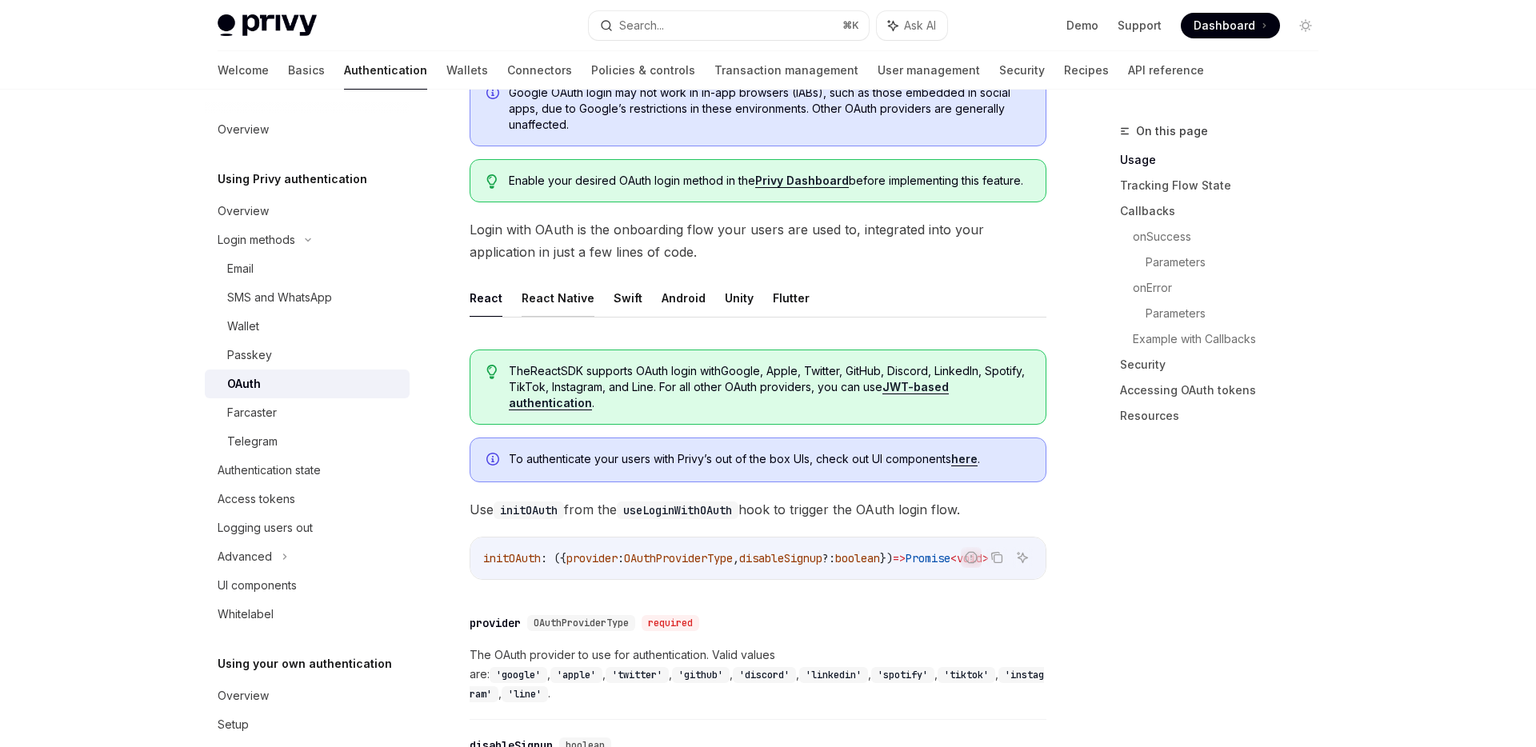
click at [551, 290] on button "React Native" at bounding box center [558, 298] width 73 height 38
type textarea "*"
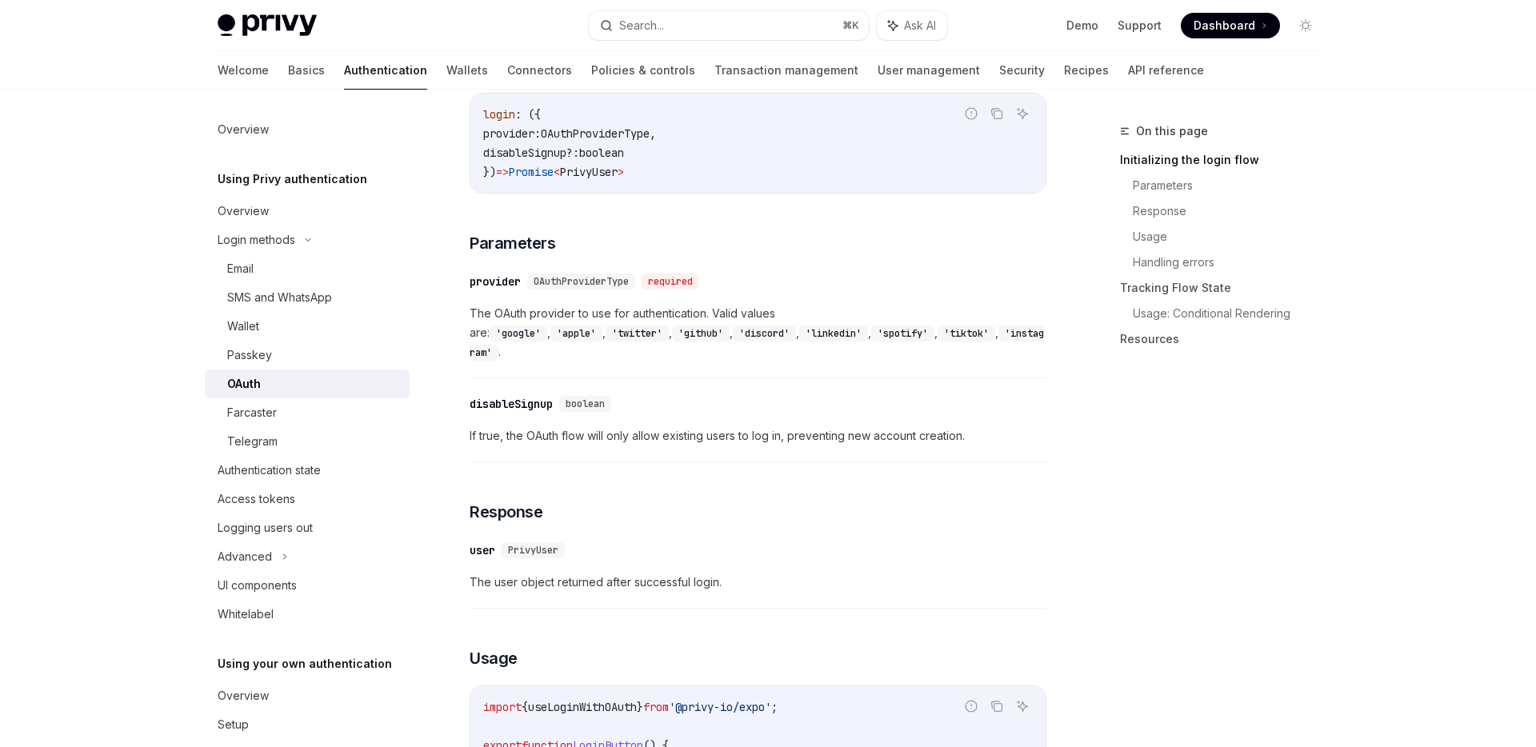
scroll to position [851, 0]
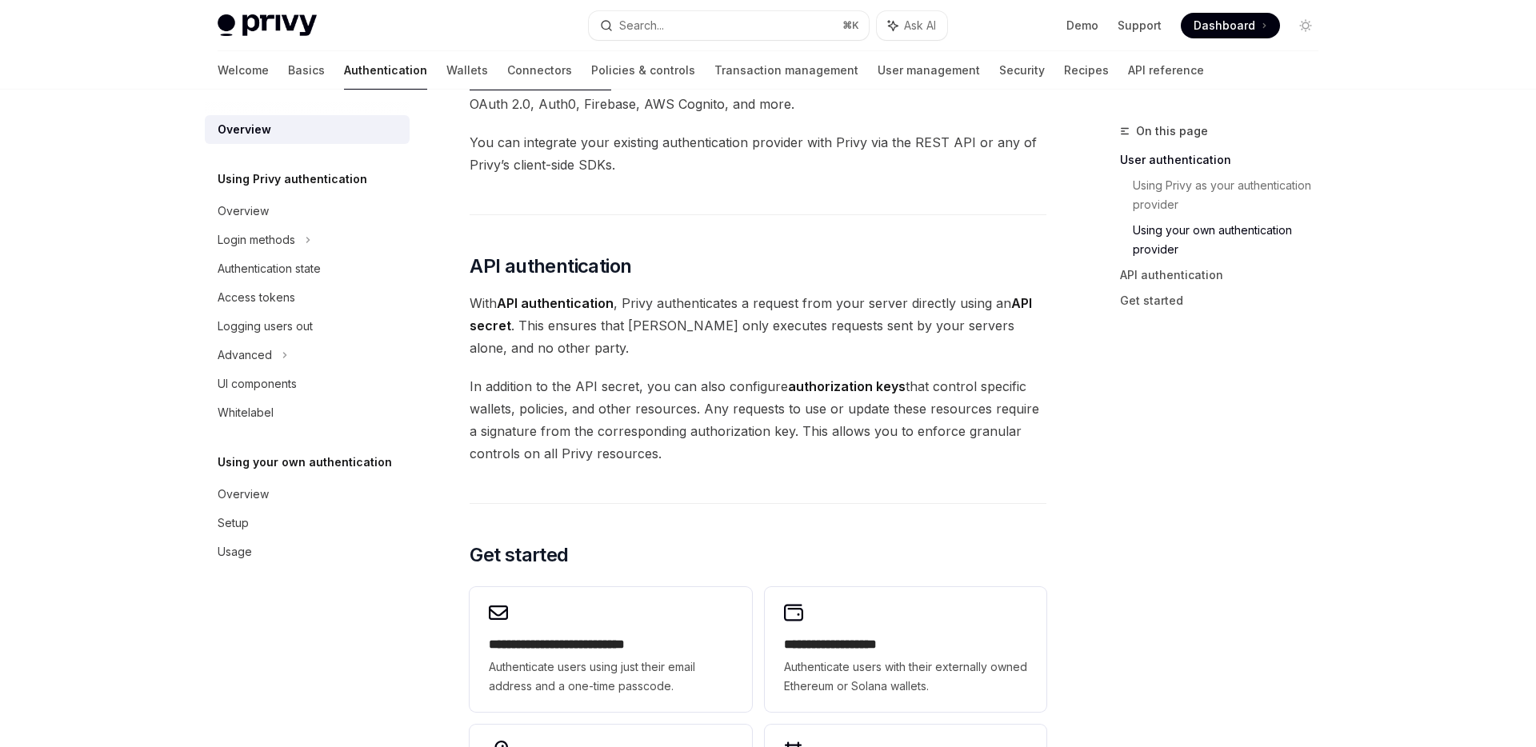
scroll to position [871, 0]
